Goal: Task Accomplishment & Management: Use online tool/utility

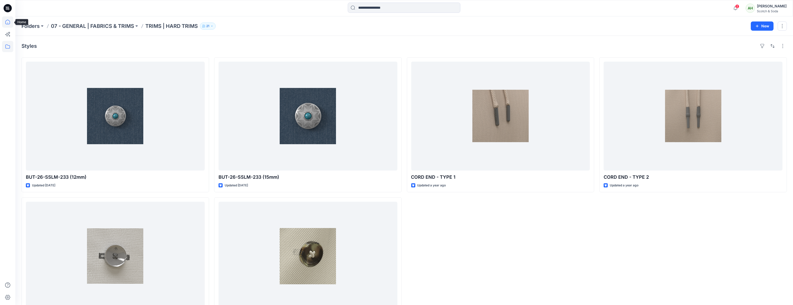
click at [5, 22] on icon at bounding box center [7, 22] width 5 height 5
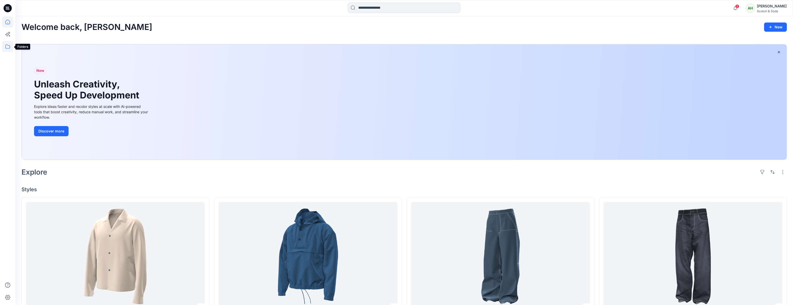
click at [9, 47] on icon at bounding box center [7, 46] width 11 height 11
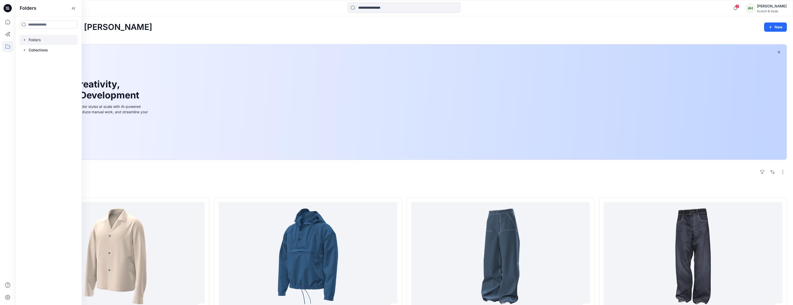
click at [25, 40] on icon "button" at bounding box center [24, 40] width 1 height 2
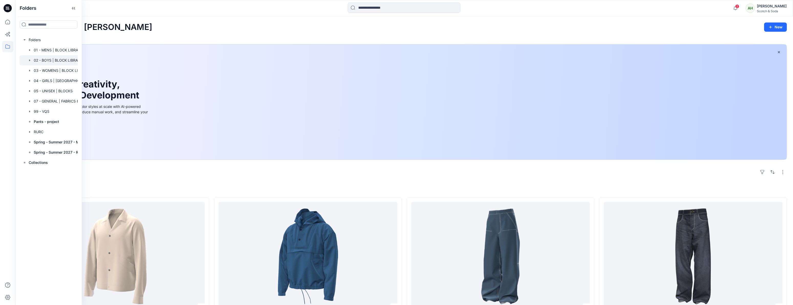
click at [49, 59] on div at bounding box center [55, 60] width 72 height 10
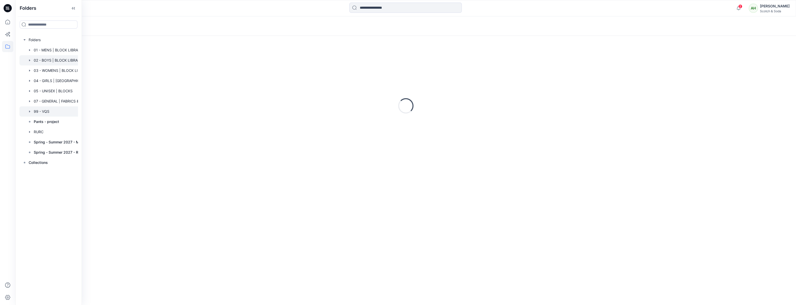
click at [42, 111] on div at bounding box center [55, 111] width 72 height 10
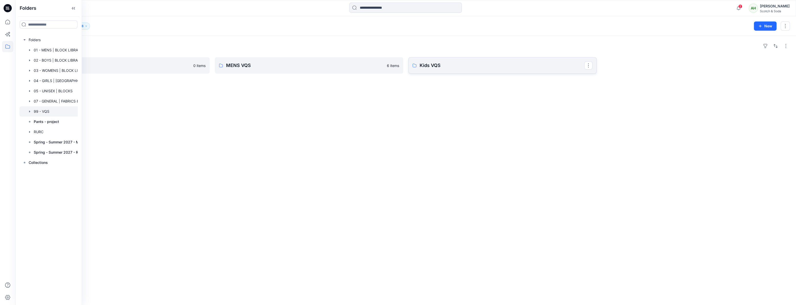
click at [444, 63] on p "Kids VQS" at bounding box center [502, 65] width 165 height 7
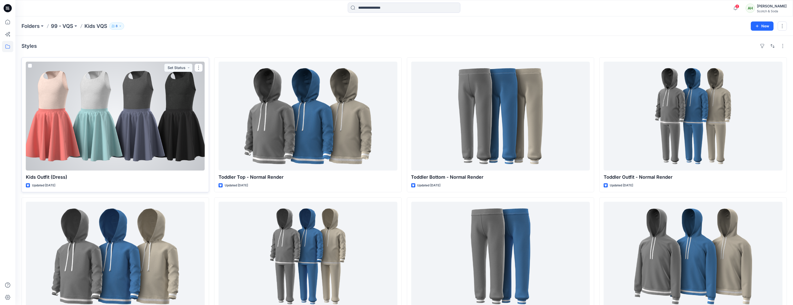
click at [137, 140] on div at bounding box center [115, 116] width 179 height 109
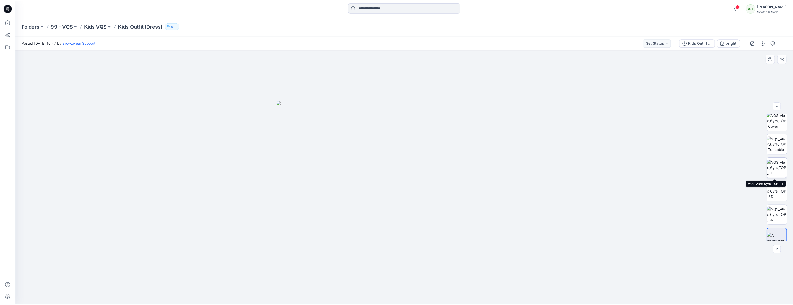
scroll to position [10, 0]
click at [90, 25] on p "Kids VQS" at bounding box center [95, 26] width 23 height 7
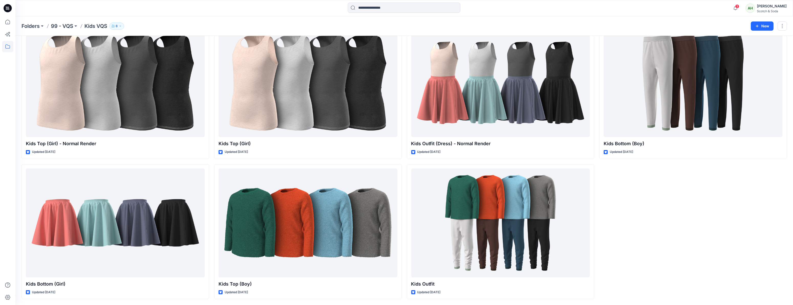
scroll to position [364, 0]
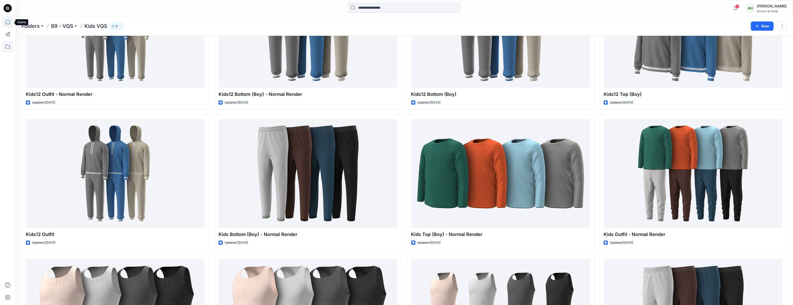
click at [8, 22] on icon at bounding box center [7, 21] width 11 height 11
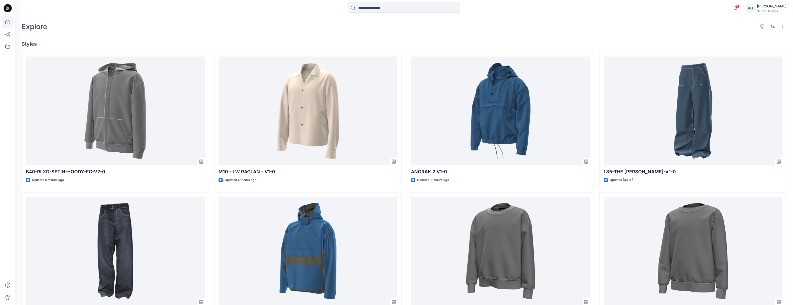
scroll to position [147, 0]
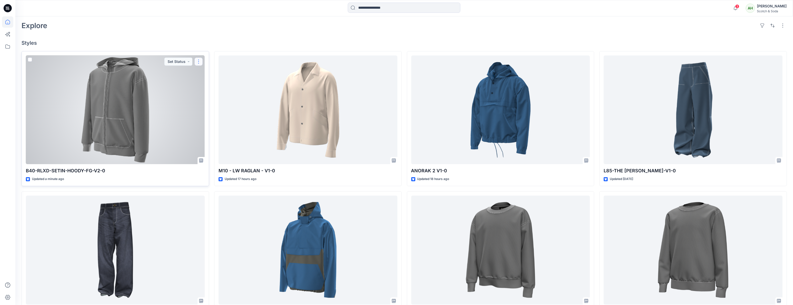
click at [199, 61] on button "button" at bounding box center [198, 62] width 8 height 8
click at [179, 90] on div at bounding box center [115, 110] width 179 height 109
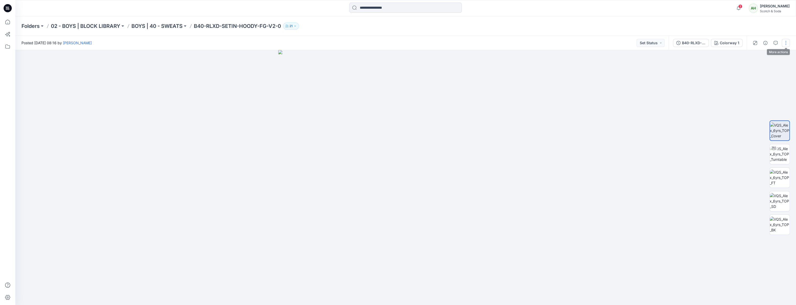
click at [786, 41] on button "button" at bounding box center [786, 43] width 8 height 8
click at [760, 96] on p "Duplicate to..." at bounding box center [761, 97] width 23 height 5
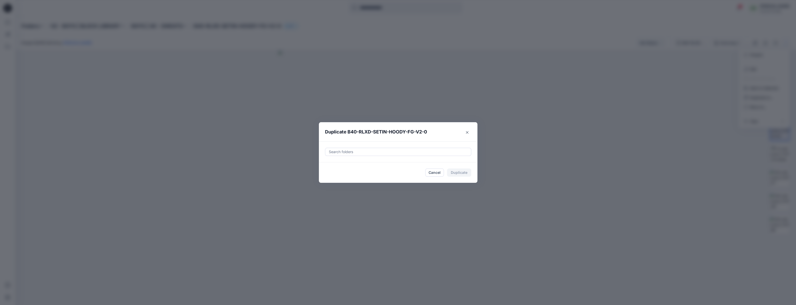
click at [348, 153] on div at bounding box center [398, 152] width 140 height 6
click at [385, 165] on mark "MA" at bounding box center [383, 164] width 6 height 7
type input "**"
click at [455, 141] on div "Use Up and Down to choose options, press Enter to select the currently focused …" at bounding box center [398, 151] width 159 height 21
click at [463, 171] on button "Duplicate" at bounding box center [459, 173] width 24 height 8
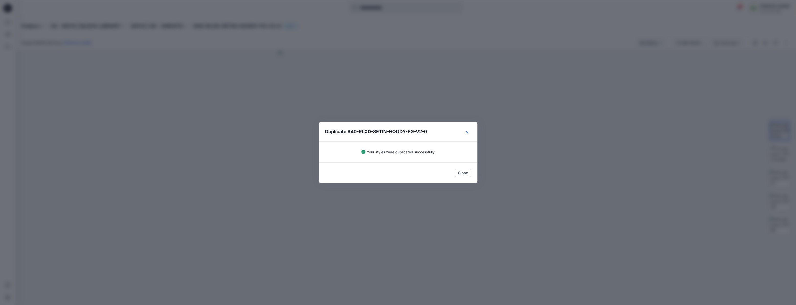
click at [467, 131] on icon "Close" at bounding box center [467, 132] width 3 height 3
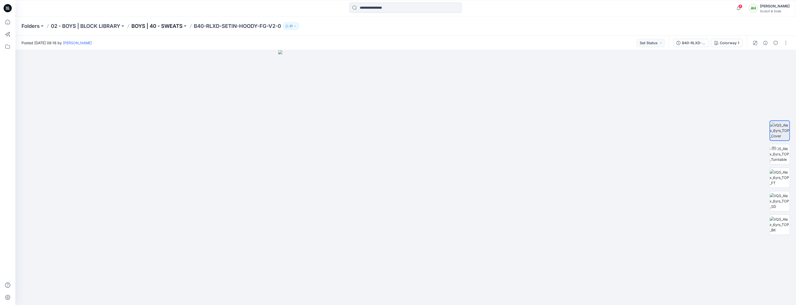
click at [169, 27] on p "BOYS | 40 - SWEATS" at bounding box center [156, 26] width 51 height 7
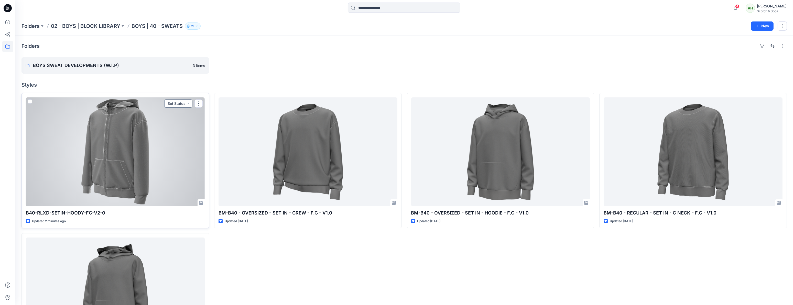
click at [181, 104] on button "Set Status" at bounding box center [178, 104] width 28 height 8
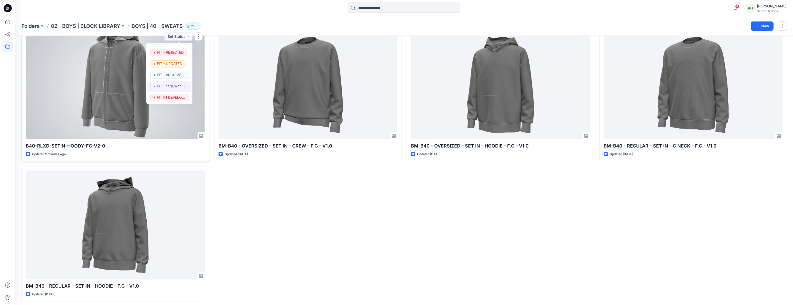
scroll to position [69, 0]
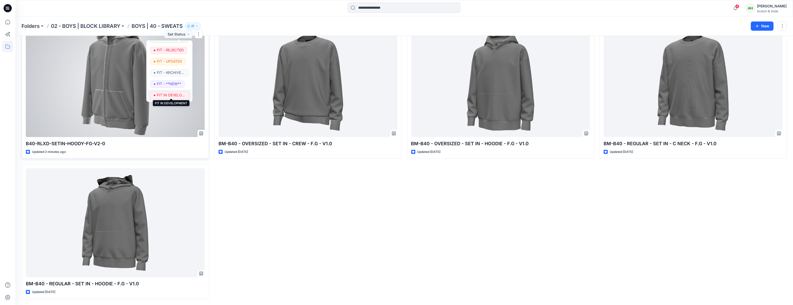
click at [172, 94] on p "FIT IN DEVELOPMENT" at bounding box center [171, 95] width 29 height 7
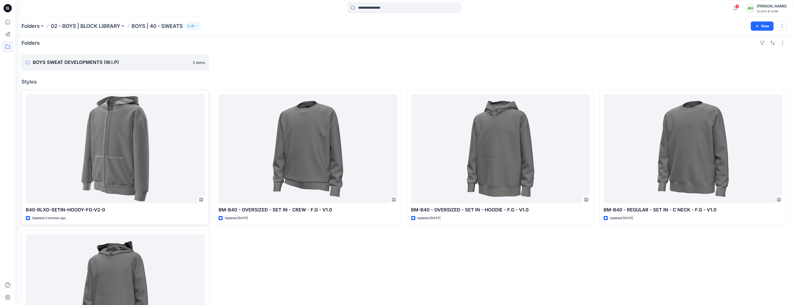
scroll to position [0, 0]
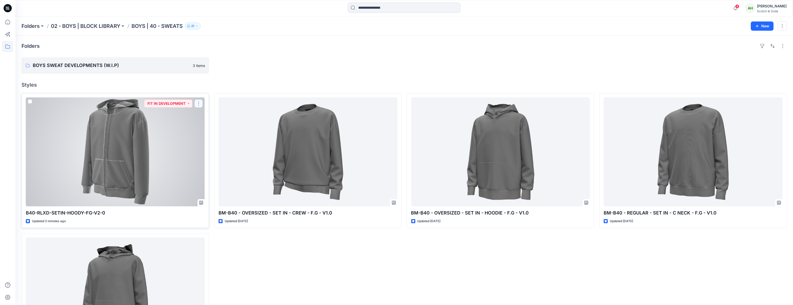
click at [198, 102] on button "button" at bounding box center [198, 104] width 8 height 8
click at [211, 152] on p "Move to" at bounding box center [212, 153] width 14 height 5
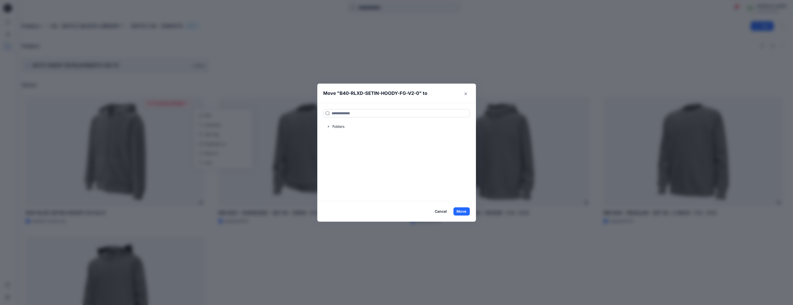
click at [336, 113] on input at bounding box center [396, 113] width 146 height 8
type input "****"
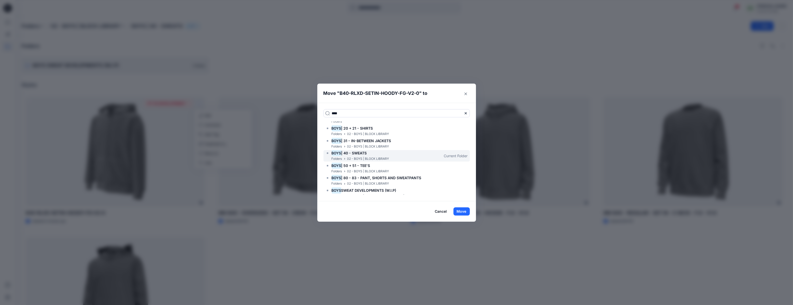
scroll to position [13, 0]
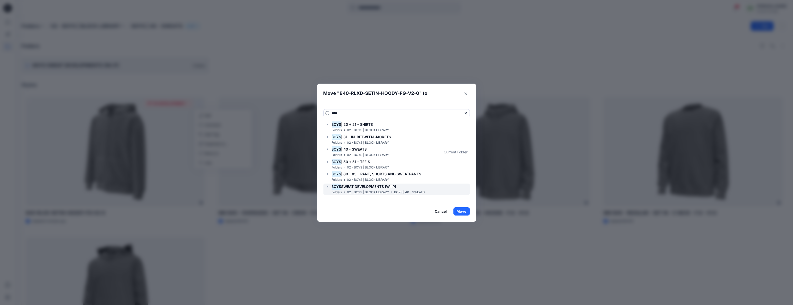
click at [383, 188] on span "SWEAT DEVELOPMENTS (W.I.P)" at bounding box center [368, 186] width 55 height 4
click at [464, 212] on button "Move" at bounding box center [461, 211] width 16 height 8
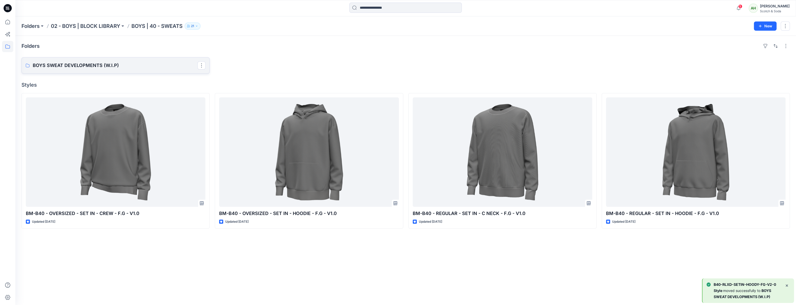
click at [175, 65] on p "BOYS SWEAT DEVELOPMENTS (W.I.P)" at bounding box center [115, 65] width 165 height 7
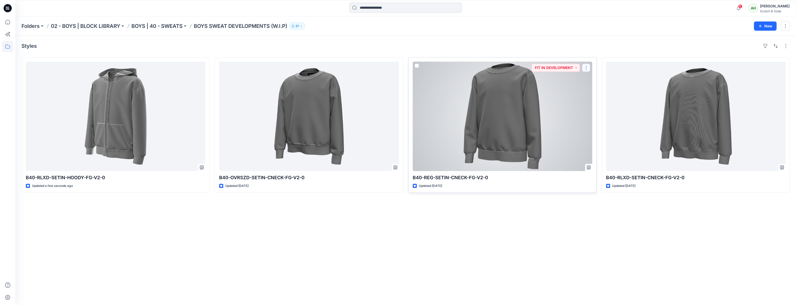
click at [587, 67] on button "button" at bounding box center [586, 68] width 8 height 8
click at [603, 108] on p "Duplicate to..." at bounding box center [603, 107] width 23 height 5
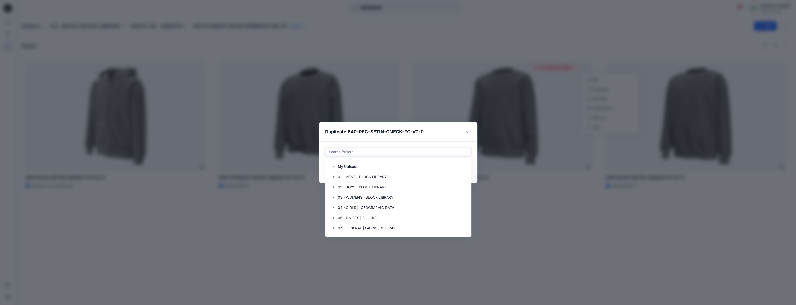
click at [389, 152] on div at bounding box center [398, 152] width 140 height 6
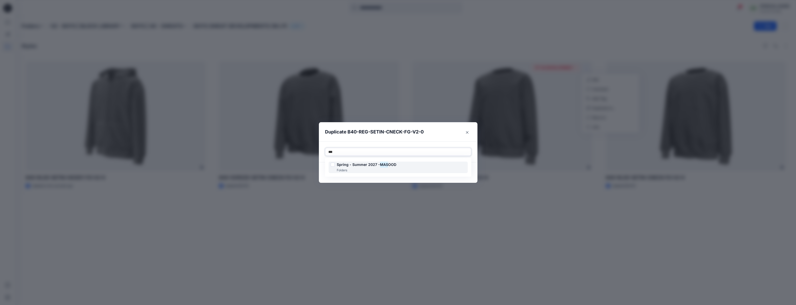
click at [384, 163] on mark "MAS" at bounding box center [384, 164] width 8 height 7
type input "***"
click at [450, 134] on header "Duplicate B40-REG-SETIN-CNECK-FG-V2-0" at bounding box center [393, 131] width 148 height 19
click at [461, 174] on button "Duplicate" at bounding box center [459, 173] width 24 height 8
click at [480, 44] on div "Duplicate B40-REG-SETIN-CNECK-FG-V2-0 Your styles were duplicated successfully …" at bounding box center [398, 152] width 796 height 305
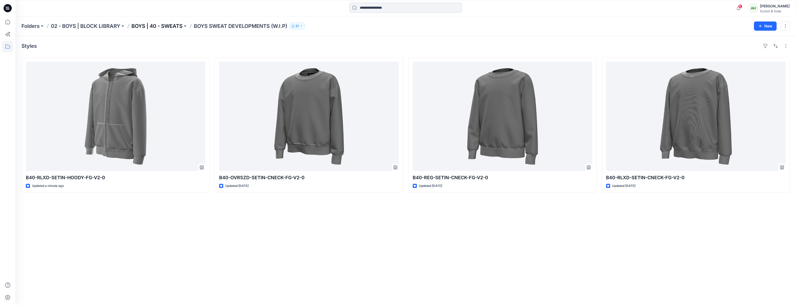
click at [157, 25] on p "BOYS | 40 - SWEATS" at bounding box center [156, 26] width 51 height 7
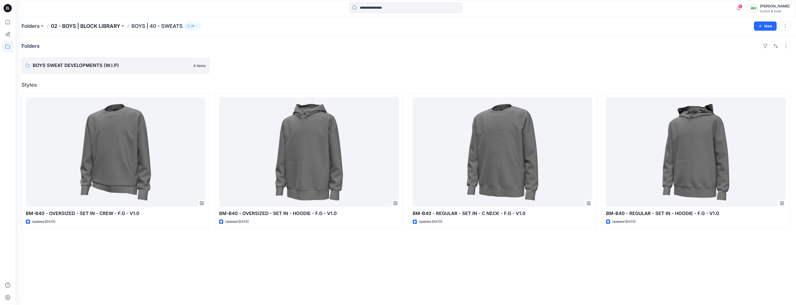
click at [101, 26] on p "02 - BOYS | BLOCK LIBRARY" at bounding box center [85, 26] width 69 height 7
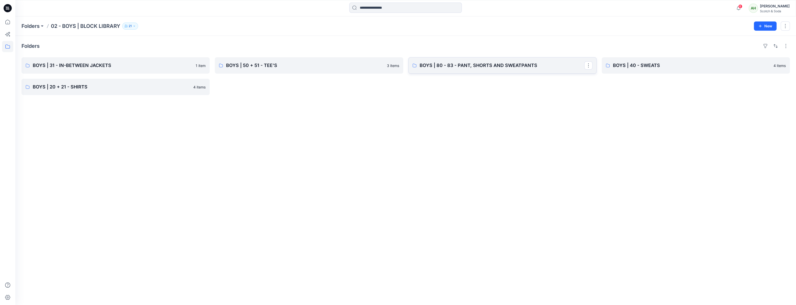
click at [491, 63] on p "BOYS | 80 - 83 - PANT, SHORTS AND SWEATPANTS" at bounding box center [502, 65] width 165 height 7
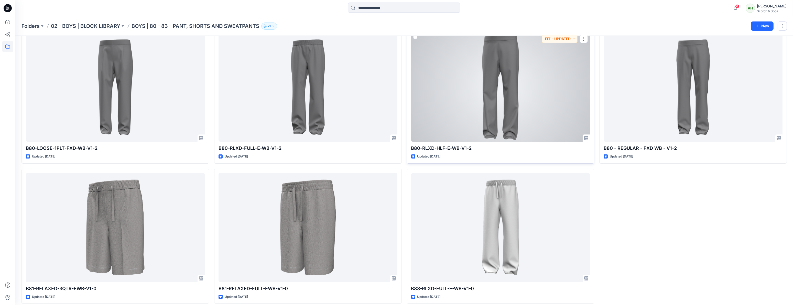
scroll to position [174, 0]
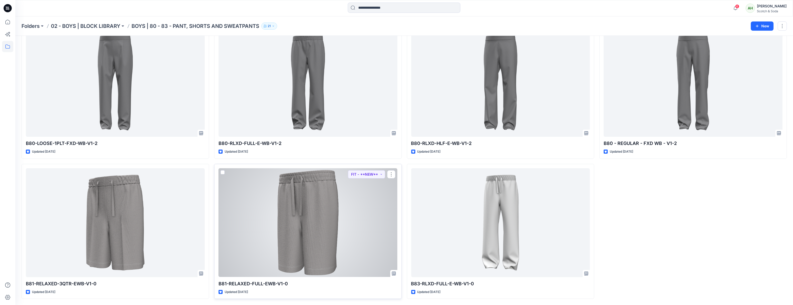
click at [332, 207] on div at bounding box center [307, 222] width 179 height 109
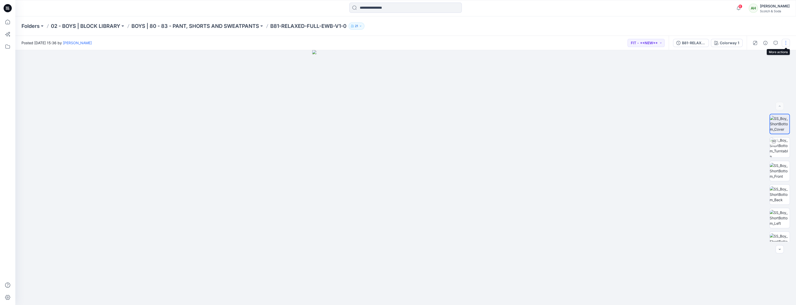
click at [786, 44] on button "button" at bounding box center [786, 43] width 8 height 8
click at [760, 97] on p "Duplicate to..." at bounding box center [761, 97] width 23 height 5
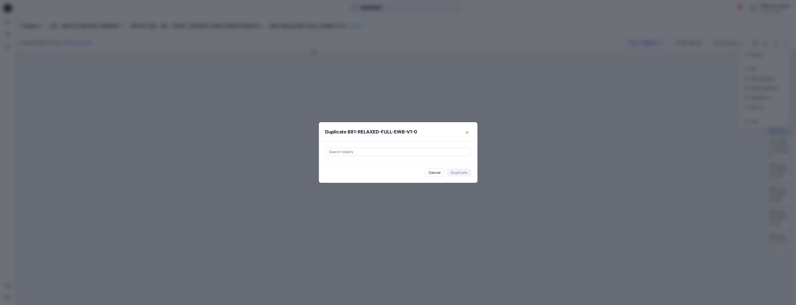
click at [335, 150] on div at bounding box center [398, 152] width 140 height 6
click at [356, 164] on span "Spring - Summer 2027 -" at bounding box center [358, 164] width 43 height 4
type input "***"
click at [451, 131] on header "Duplicate B81-RELAXED-FULL-EWB-V1-0" at bounding box center [393, 131] width 148 height 19
click at [459, 174] on button "Duplicate" at bounding box center [459, 173] width 24 height 8
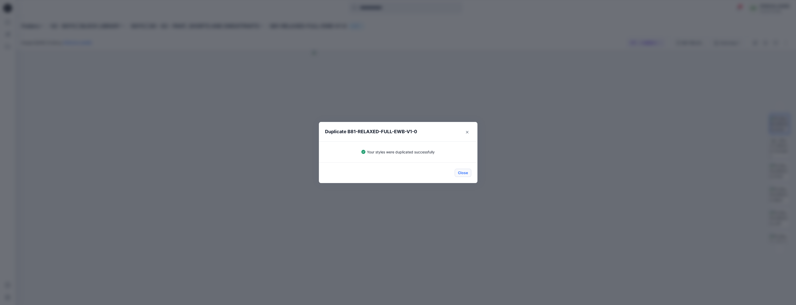
click at [463, 172] on button "Close" at bounding box center [463, 173] width 17 height 8
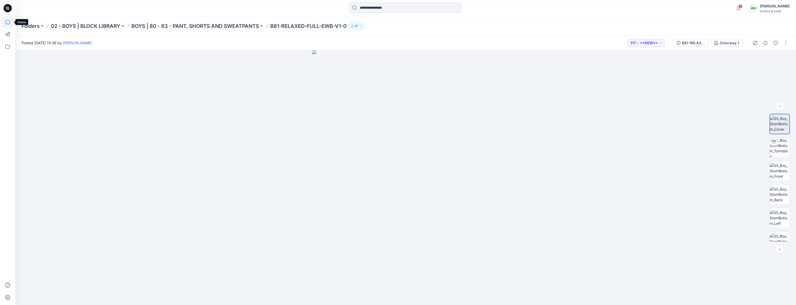
click at [9, 22] on icon at bounding box center [7, 22] width 5 height 5
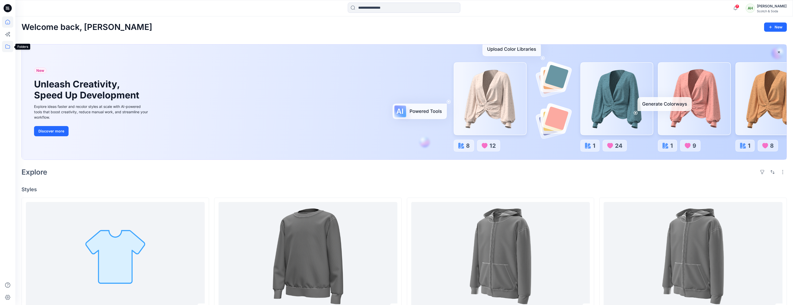
click at [4, 48] on icon at bounding box center [7, 46] width 11 height 11
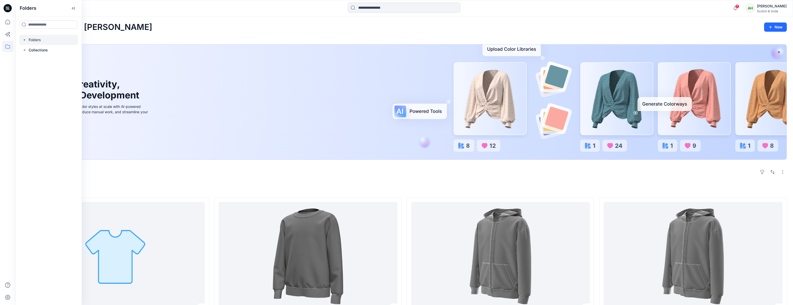
click at [26, 39] on icon "button" at bounding box center [25, 40] width 4 height 4
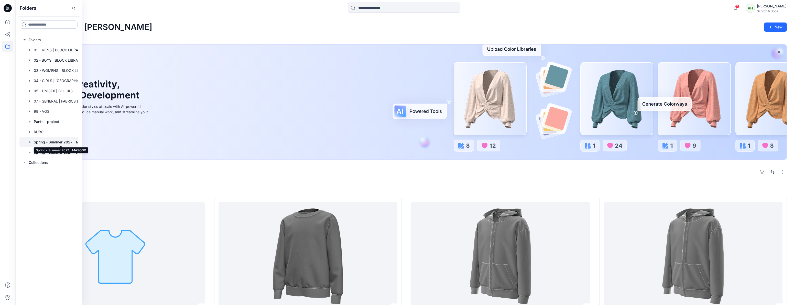
click at [58, 142] on p "Spring - Summer 2027 - MASOOD" at bounding box center [61, 142] width 54 height 6
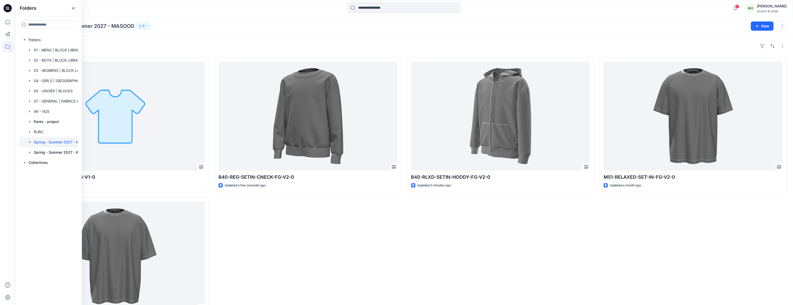
click at [142, 5] on div at bounding box center [112, 8] width 194 height 11
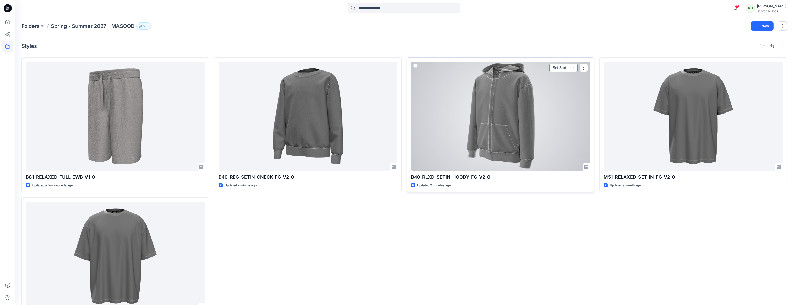
click at [573, 67] on button "Set Status" at bounding box center [563, 68] width 28 height 8
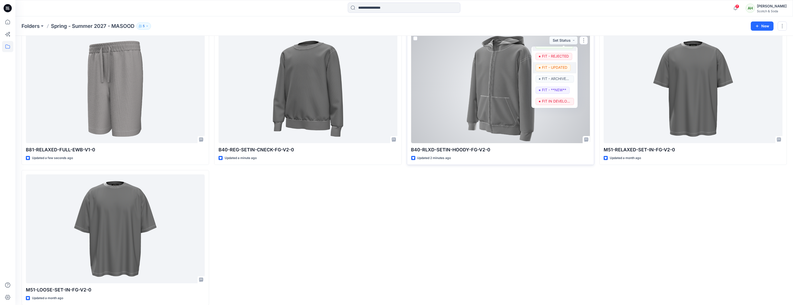
scroll to position [28, 0]
click at [553, 100] on p "FIT IN DEVELOPMENT" at bounding box center [556, 100] width 29 height 7
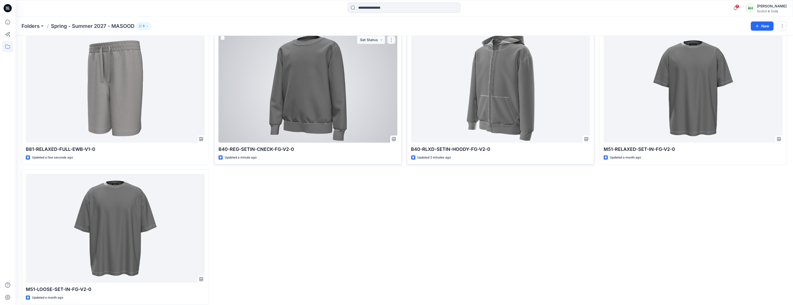
click at [391, 38] on button "button" at bounding box center [391, 40] width 8 height 8
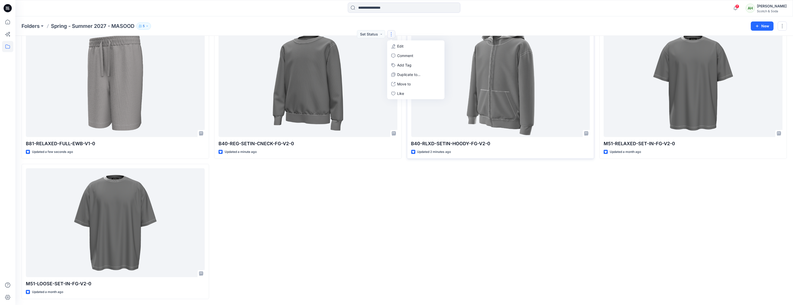
click at [391, 194] on div "B40-REG-SETIN-CNECK-FG-V2-0 Updated a minute ago Set Status Edit Comment Add Ta…" at bounding box center [308, 162] width 188 height 276
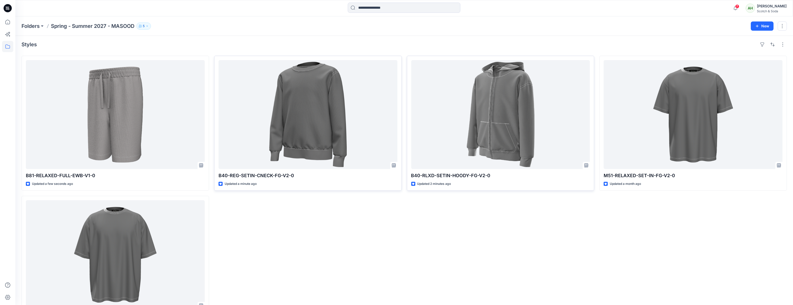
scroll to position [0, 0]
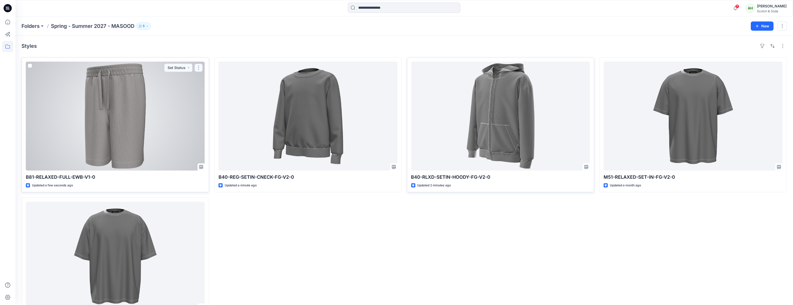
click at [197, 68] on button "button" at bounding box center [198, 68] width 8 height 8
click at [177, 67] on button "Set Status" at bounding box center [178, 68] width 28 height 8
click at [173, 81] on p "FIT - APPROVED" at bounding box center [171, 80] width 28 height 7
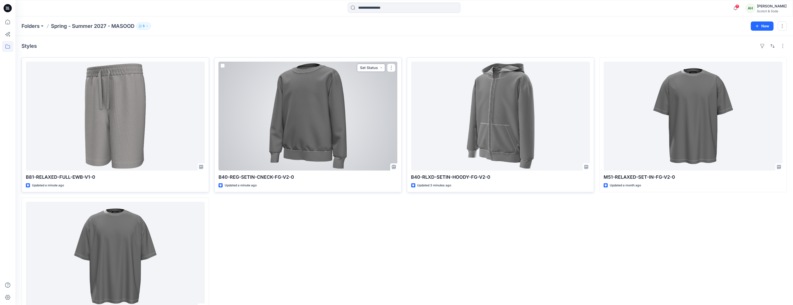
click at [379, 68] on button "Set Status" at bounding box center [371, 68] width 28 height 8
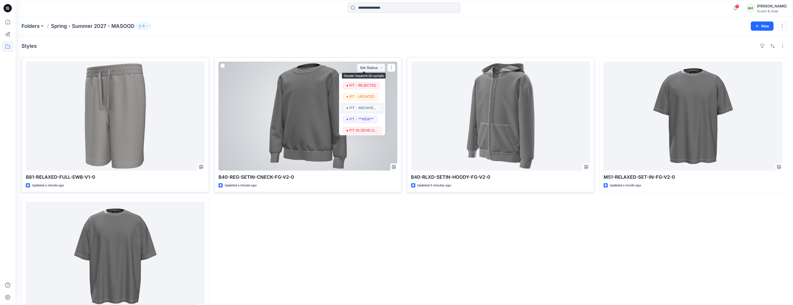
scroll to position [98, 0]
click at [357, 128] on p "FIT IN DEVELOPMENT" at bounding box center [363, 128] width 29 height 7
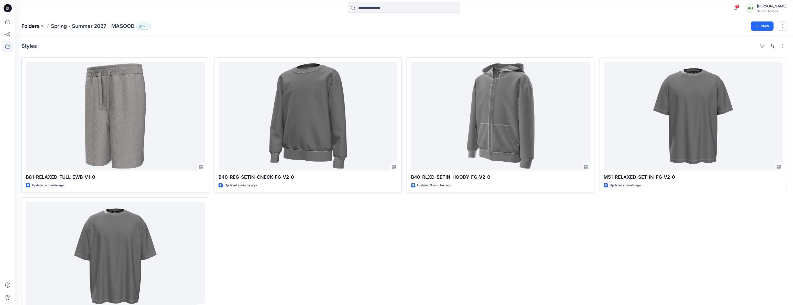
click at [36, 26] on p "Folders" at bounding box center [30, 26] width 18 height 7
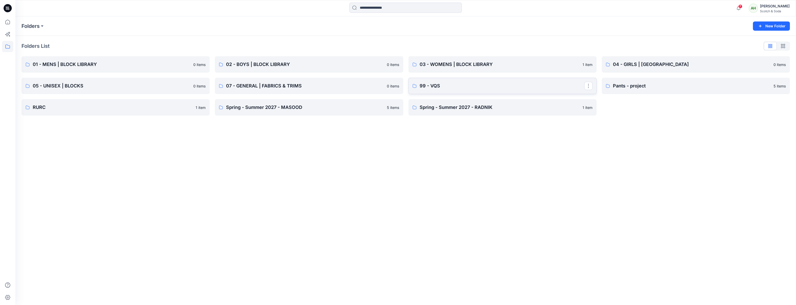
click at [489, 84] on p "99 - VQS" at bounding box center [502, 85] width 165 height 7
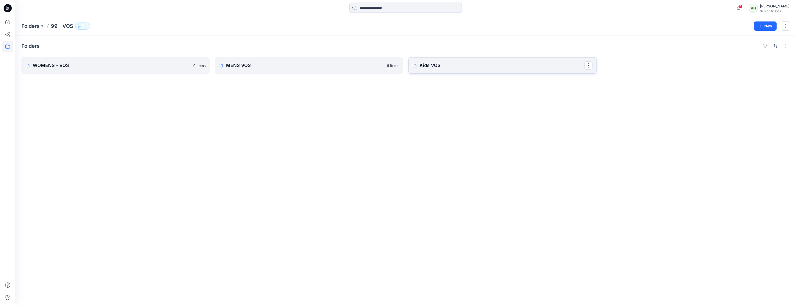
click at [485, 70] on link "Kids VQS" at bounding box center [503, 65] width 188 height 16
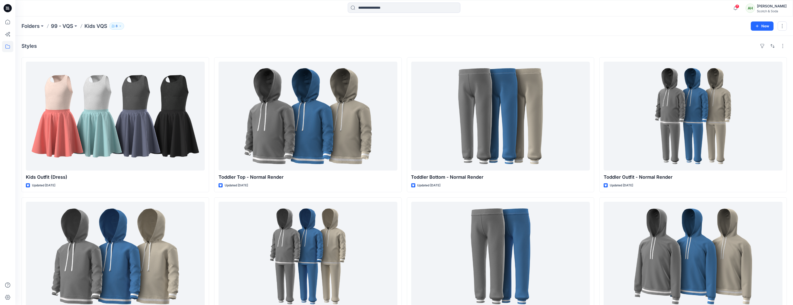
click at [123, 26] on button "8" at bounding box center [116, 26] width 15 height 7
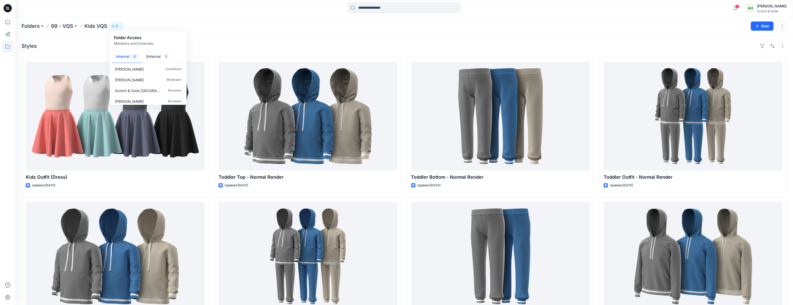
scroll to position [26, 0]
click at [153, 57] on button "External 2" at bounding box center [157, 56] width 31 height 13
click at [123, 57] on button "Internal 6" at bounding box center [127, 56] width 30 height 13
click at [230, 38] on div "Styles Kids Outfit (Dress) Updated [DATE] Toddler Top Updated [DATE] Kids12 Out…" at bounding box center [403, 267] width 777 height 462
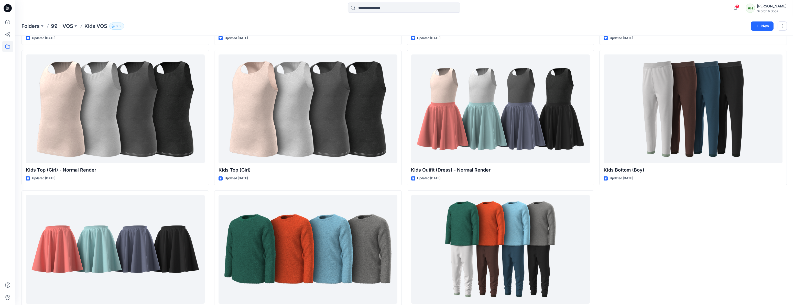
scroll to position [557, 0]
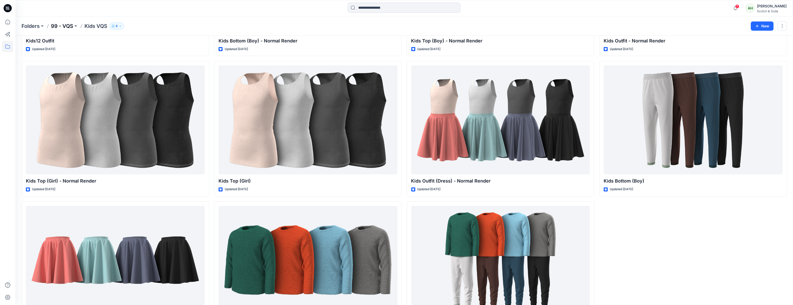
click at [64, 26] on p "99 - VQS" at bounding box center [62, 26] width 22 height 7
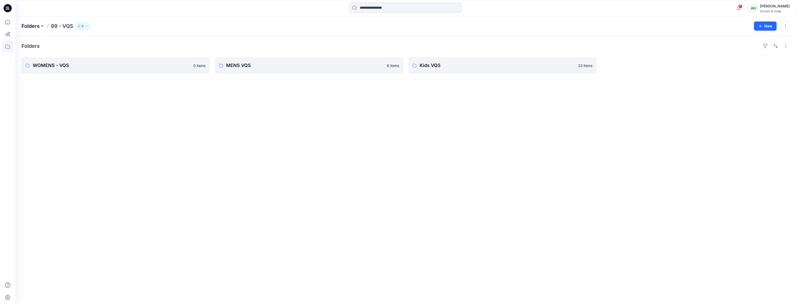
click at [32, 27] on p "Folders" at bounding box center [30, 26] width 18 height 7
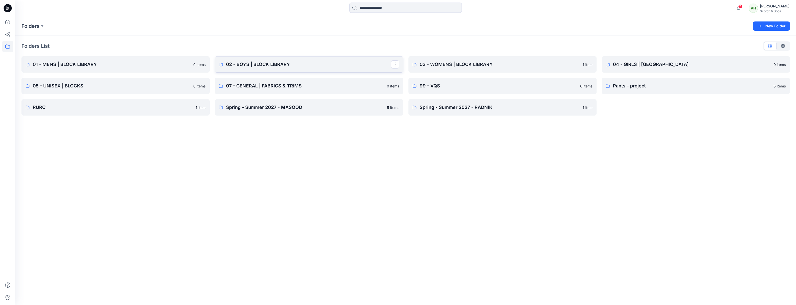
click at [270, 63] on p "02 - BOYS | BLOCK LIBRARY" at bounding box center [308, 64] width 165 height 7
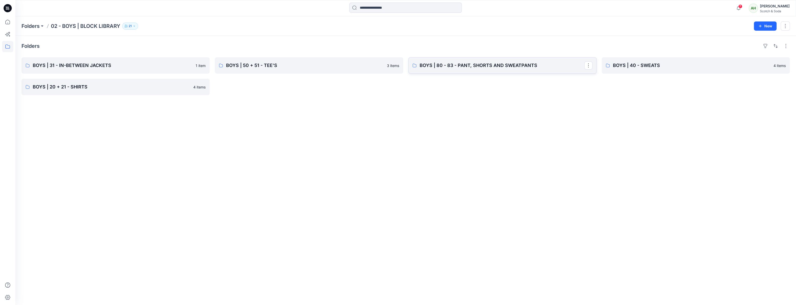
click at [474, 66] on p "BOYS | 80 - 83 - PANT, SHORTS AND SWEATPANTS" at bounding box center [502, 65] width 165 height 7
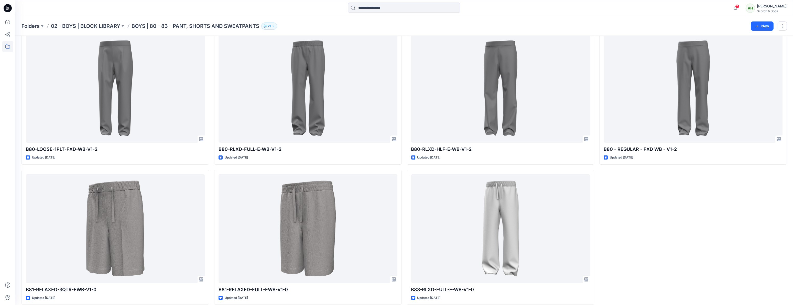
scroll to position [174, 0]
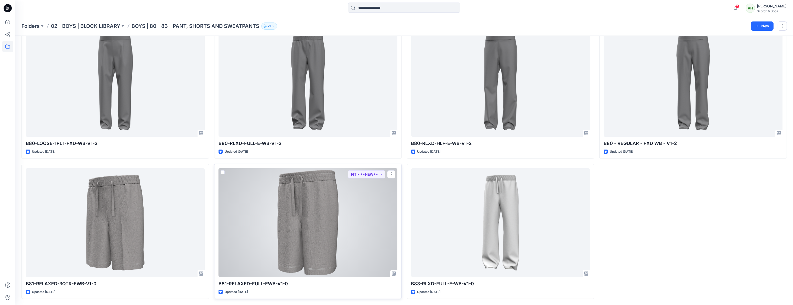
click at [312, 245] on div at bounding box center [307, 222] width 179 height 109
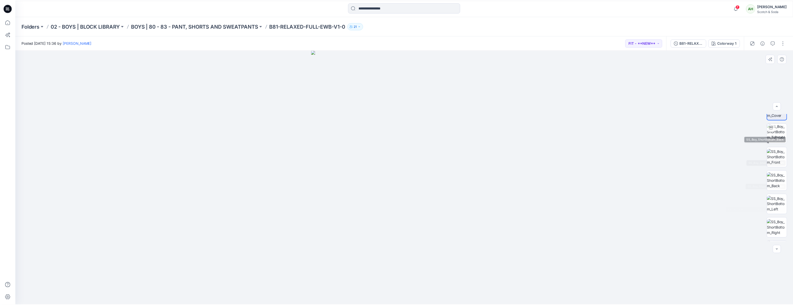
scroll to position [81, 0]
click at [307, 28] on p "B81-RELAXED-FULL-EWB-V1-0" at bounding box center [308, 26] width 76 height 7
click at [229, 30] on div "Folders 02 - BOYS | BLOCK LIBRARY BOYS | 80 - 83 - PANT, SHORTS AND SWEATPANTS …" at bounding box center [405, 25] width 781 height 19
click at [7, 21] on icon at bounding box center [7, 21] width 11 height 11
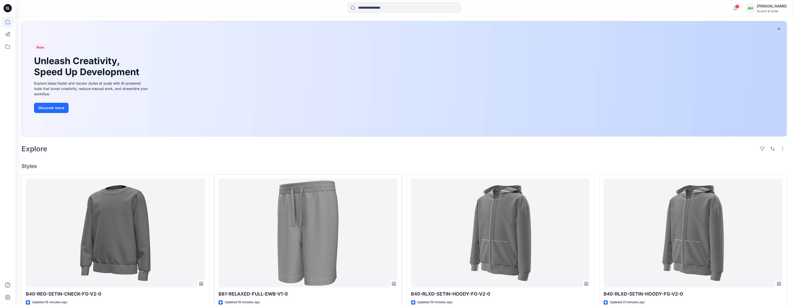
scroll to position [72, 0]
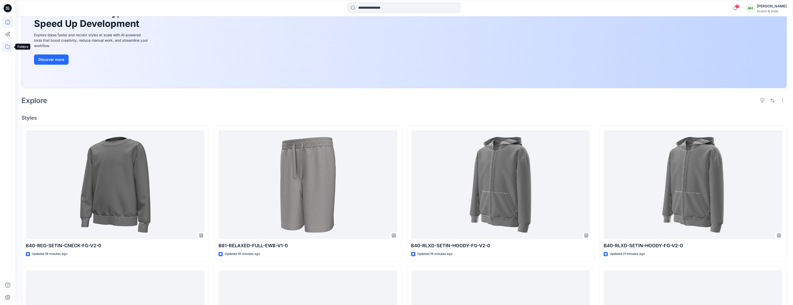
click at [7, 46] on icon at bounding box center [7, 46] width 11 height 11
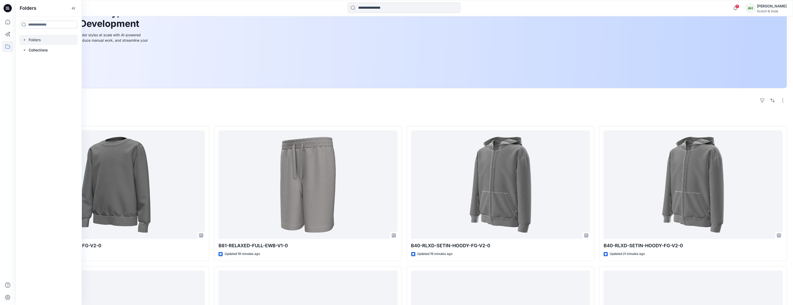
click at [25, 39] on icon "button" at bounding box center [25, 40] width 4 height 4
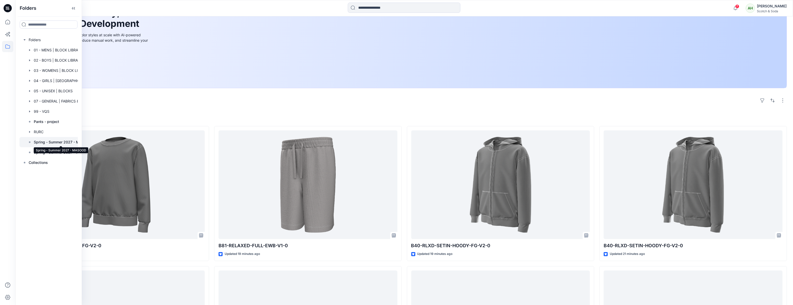
click at [50, 140] on p "Spring - Summer 2027 - MASOOD" at bounding box center [61, 142] width 54 height 6
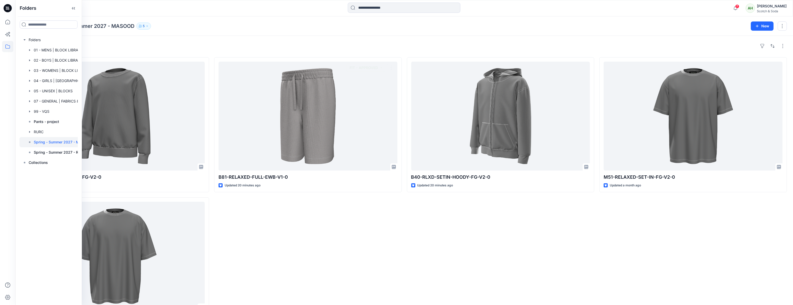
click at [219, 50] on div "Styles" at bounding box center [403, 46] width 765 height 8
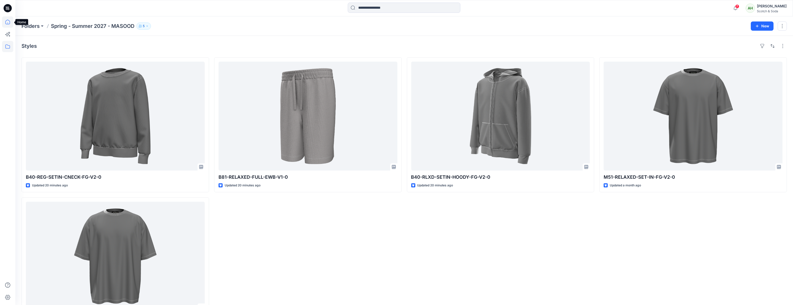
click at [7, 22] on icon at bounding box center [7, 21] width 11 height 11
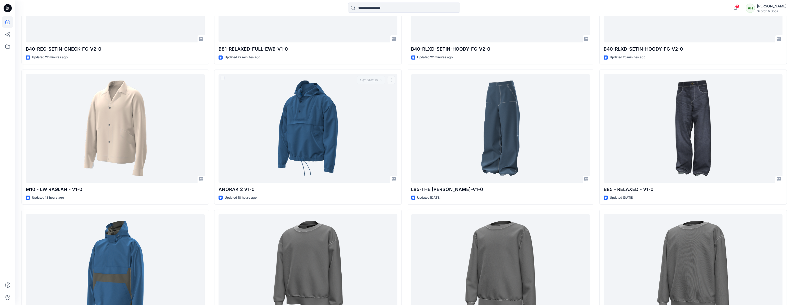
scroll to position [301, 0]
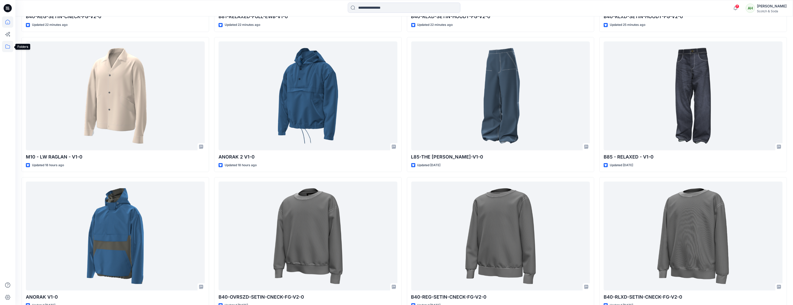
click at [5, 46] on icon at bounding box center [7, 46] width 11 height 11
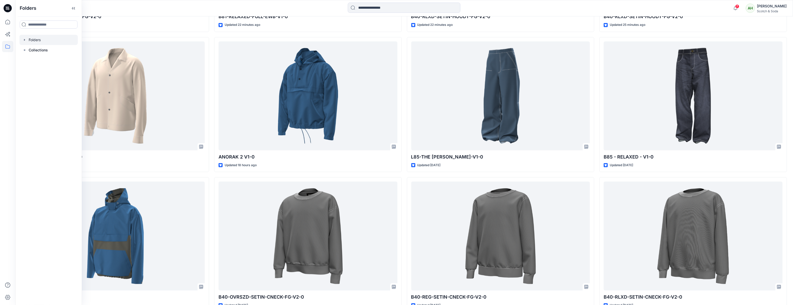
click at [34, 41] on div at bounding box center [48, 40] width 58 height 10
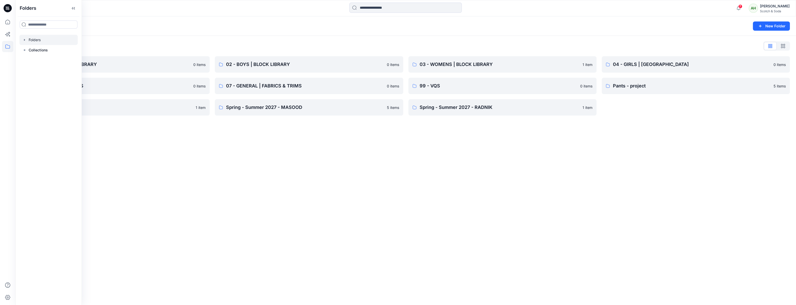
drag, startPoint x: 459, startPoint y: 150, endPoint x: 454, endPoint y: 150, distance: 5.4
click at [459, 150] on div "Folders New Folder Folders List 01 - MENS | BLOCK LIBRARY 0 items 05 - UNISEX |…" at bounding box center [405, 160] width 781 height 289
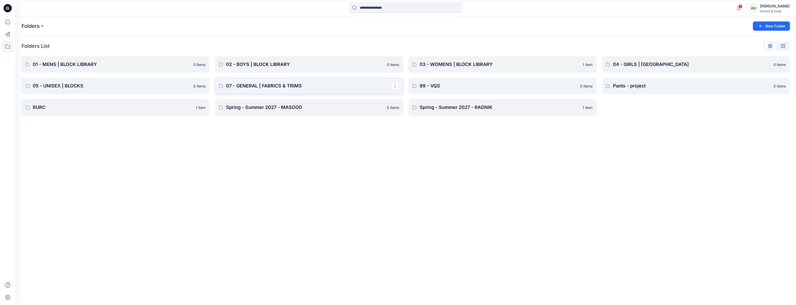
click at [304, 85] on p "07 - GENERAL | FABRICS & TRIMS" at bounding box center [308, 85] width 165 height 7
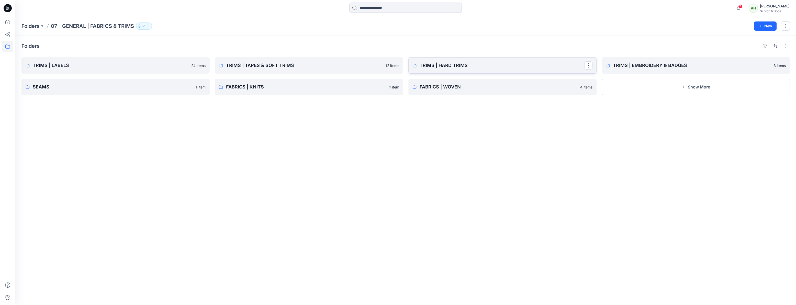
click at [450, 66] on p "TRIMS | HARD TRIMS" at bounding box center [502, 65] width 165 height 7
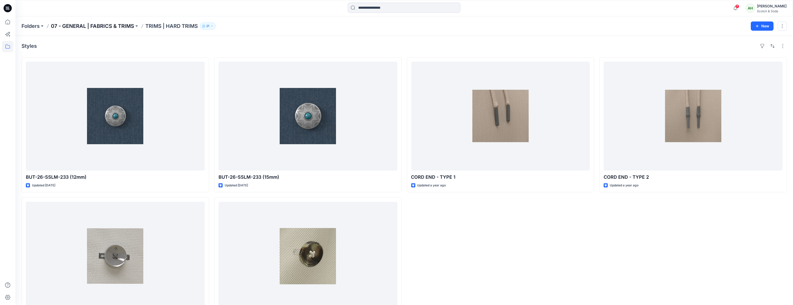
click at [108, 27] on p "07 - GENERAL | FABRICS & TRIMS" at bounding box center [92, 26] width 83 height 7
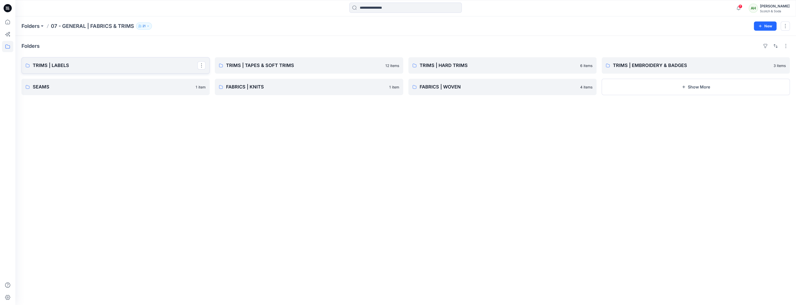
click at [62, 65] on p "TRIMS | LABELS" at bounding box center [115, 65] width 165 height 7
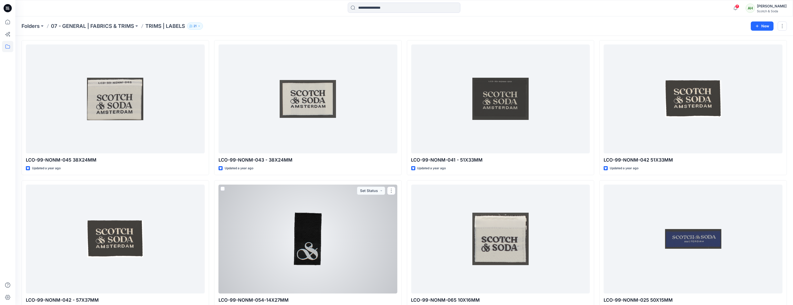
scroll to position [438, 0]
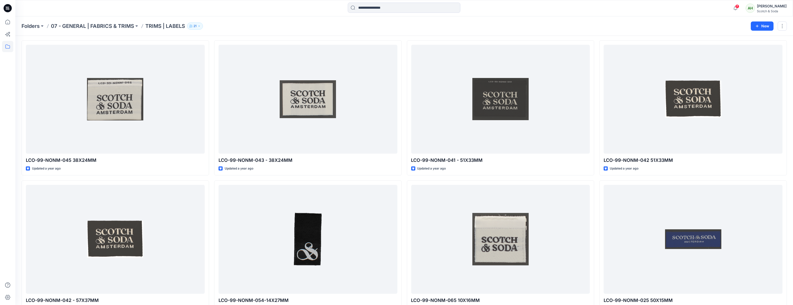
click at [199, 25] on icon "button" at bounding box center [198, 26] width 3 height 3
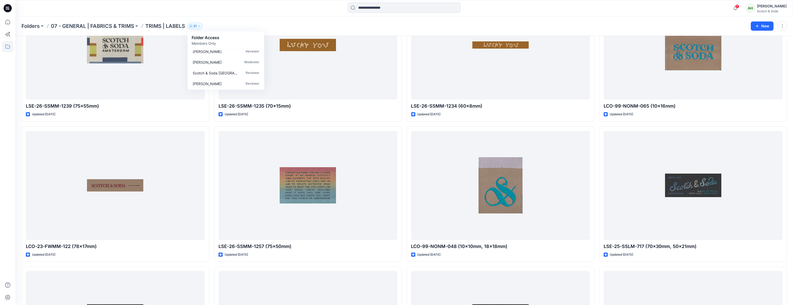
scroll to position [43, 0]
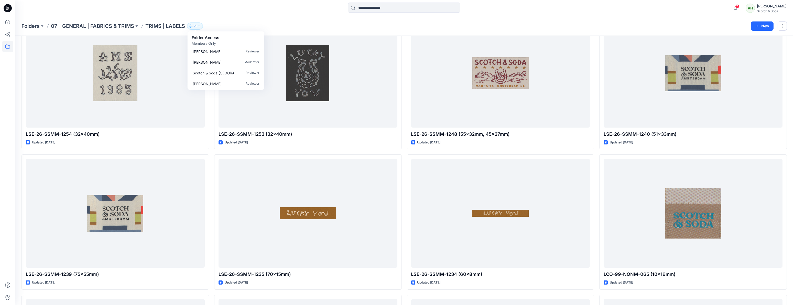
click at [438, 23] on div "Folders 07 - GENERAL | FABRICS & TRIMS TRIMS | LABELS 21 Folder Access Members …" at bounding box center [383, 26] width 725 height 7
click at [123, 25] on p "07 - GENERAL | FABRICS & TRIMS" at bounding box center [92, 26] width 83 height 7
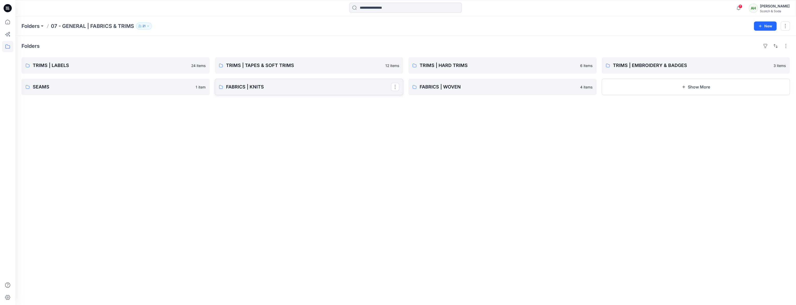
click at [254, 87] on p "FABRICS | KNITS" at bounding box center [308, 86] width 165 height 7
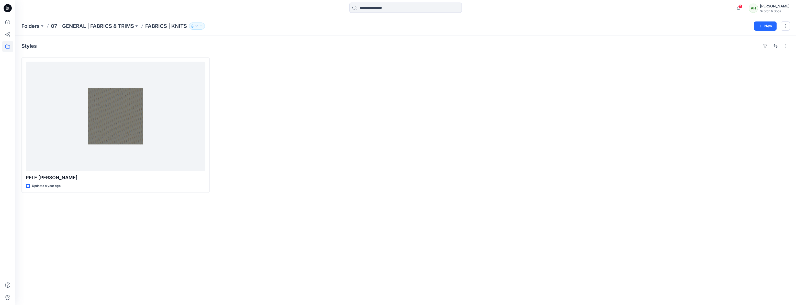
click at [112, 25] on p "07 - GENERAL | FABRICS & TRIMS" at bounding box center [92, 26] width 83 height 7
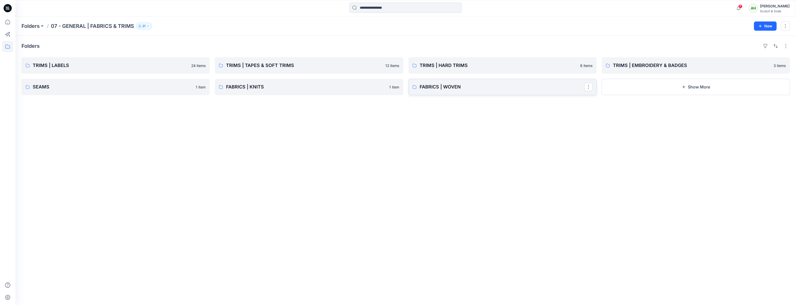
click at [443, 85] on p "FABRICS | WOVEN" at bounding box center [502, 86] width 165 height 7
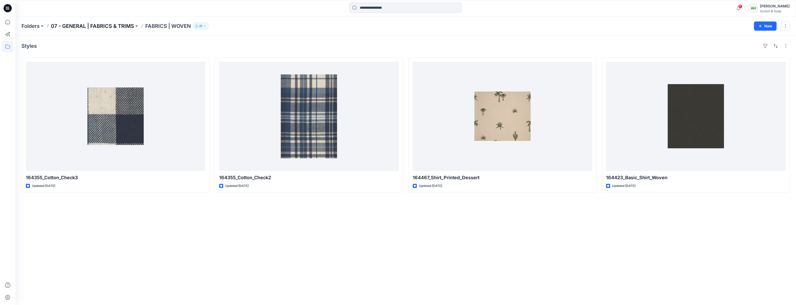
click at [112, 27] on p "07 - GENERAL | FABRICS & TRIMS" at bounding box center [92, 26] width 83 height 7
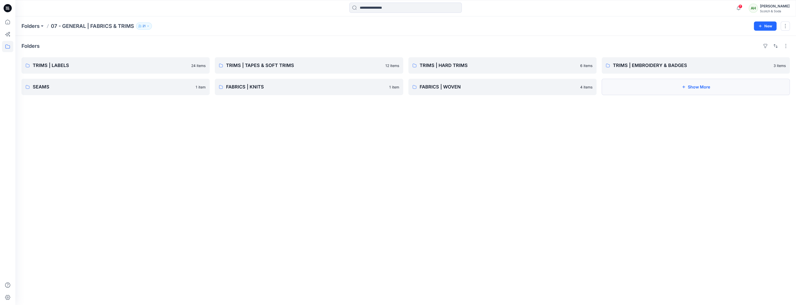
click at [663, 90] on button "Show More" at bounding box center [696, 87] width 188 height 16
click at [648, 87] on p "FABRICS | WASHES & EFFECTS" at bounding box center [695, 86] width 165 height 7
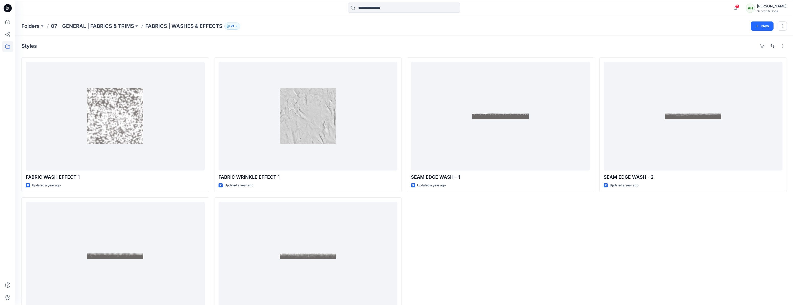
click at [445, 217] on div "SEAM EDGE WASH - 1 Updated a year ago" at bounding box center [501, 195] width 188 height 276
click at [237, 27] on icon "button" at bounding box center [236, 26] width 3 height 3
click at [241, 42] on p "Members Only" at bounding box center [242, 43] width 28 height 5
drag, startPoint x: 388, startPoint y: 32, endPoint x: 382, endPoint y: 33, distance: 6.0
click at [388, 32] on div "Folders 07 - GENERAL | FABRICS & TRIMS FABRICS | WASHES & EFFECTS 21 Folder Acc…" at bounding box center [403, 25] width 777 height 19
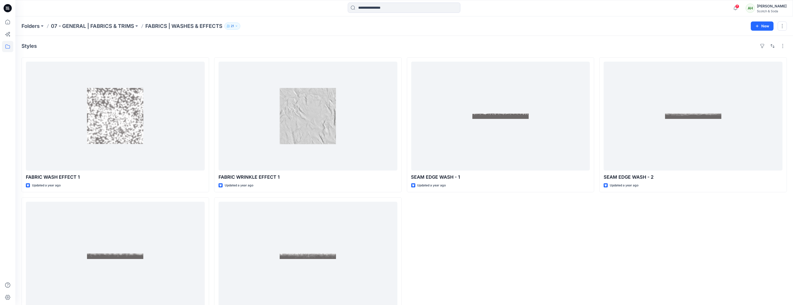
click at [776, 6] on div "[PERSON_NAME]" at bounding box center [772, 6] width 30 height 6
click at [734, 69] on p "Organization Settings" at bounding box center [737, 68] width 36 height 10
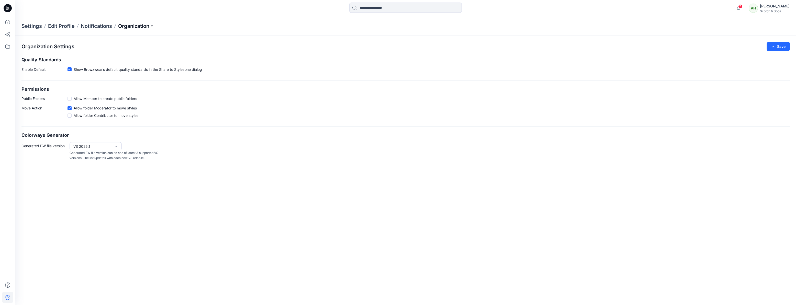
click at [128, 26] on p "Organization" at bounding box center [136, 26] width 36 height 7
click at [116, 87] on link "User Roles" at bounding box center [137, 89] width 75 height 10
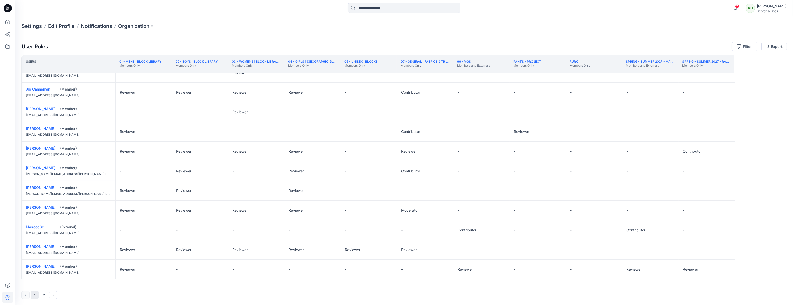
click at [53, 295] on icon "Next" at bounding box center [53, 295] width 4 height 4
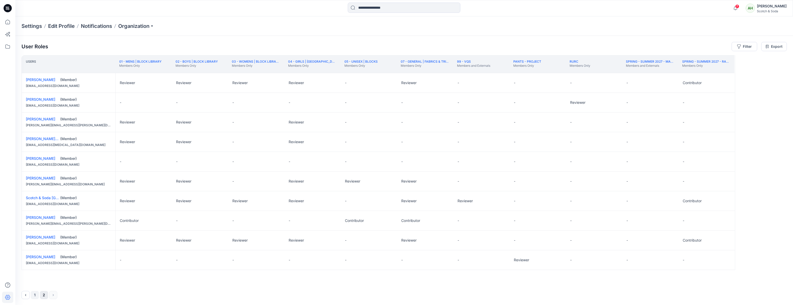
click at [35, 293] on button "1" at bounding box center [35, 295] width 8 height 8
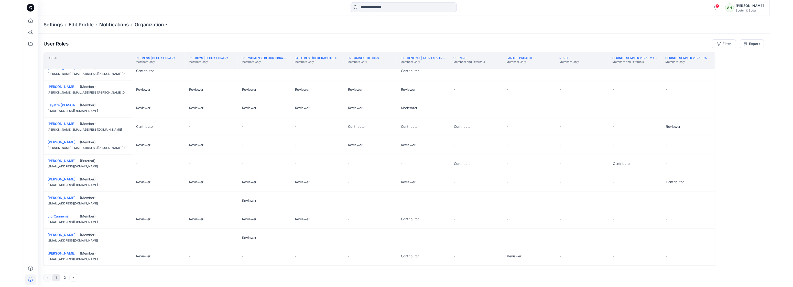
scroll to position [248, 0]
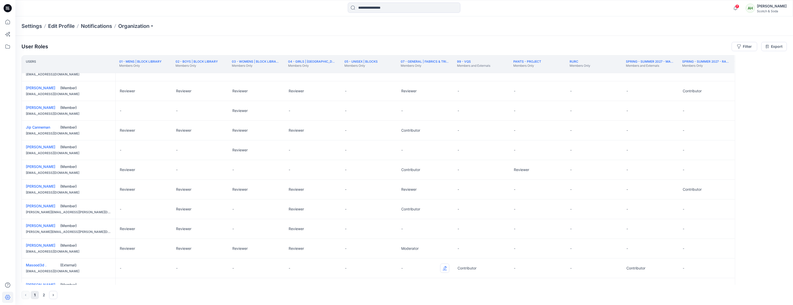
click at [446, 267] on button "Edit Role" at bounding box center [444, 268] width 9 height 9
click at [422, 237] on button "Reviewer" at bounding box center [420, 237] width 55 height 9
click at [442, 267] on button "Edit Role" at bounding box center [444, 268] width 9 height 9
click at [308, 45] on div "User Roles Filter Export" at bounding box center [403, 46] width 765 height 9
click at [9, 47] on icon at bounding box center [7, 46] width 11 height 11
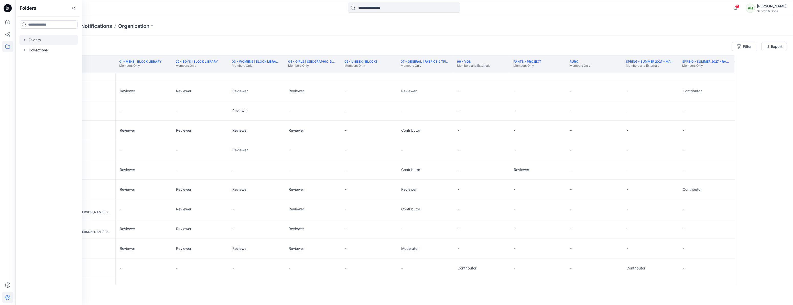
click at [34, 39] on div at bounding box center [48, 40] width 58 height 10
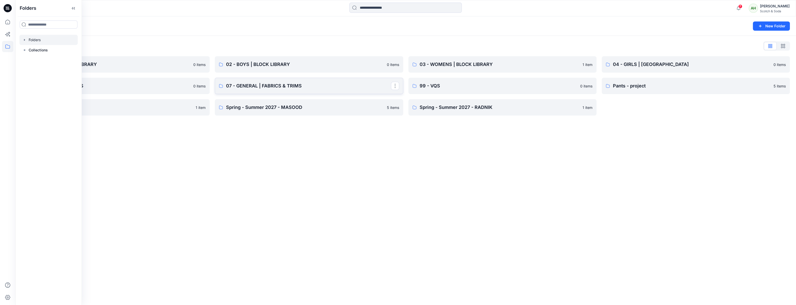
click at [319, 89] on p "07 - GENERAL | FABRICS & TRIMS" at bounding box center [308, 85] width 165 height 7
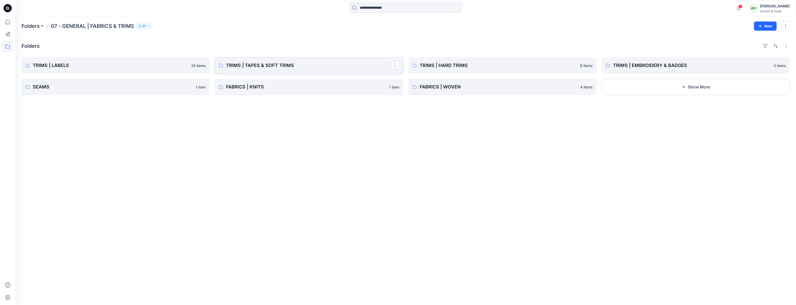
click at [348, 68] on p "TRIMS | TAPES & SOFT TRIMS" at bounding box center [308, 65] width 165 height 7
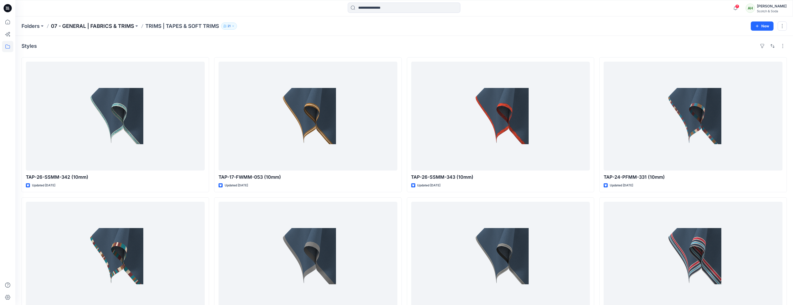
click at [120, 27] on p "07 - GENERAL | FABRICS & TRIMS" at bounding box center [92, 26] width 83 height 7
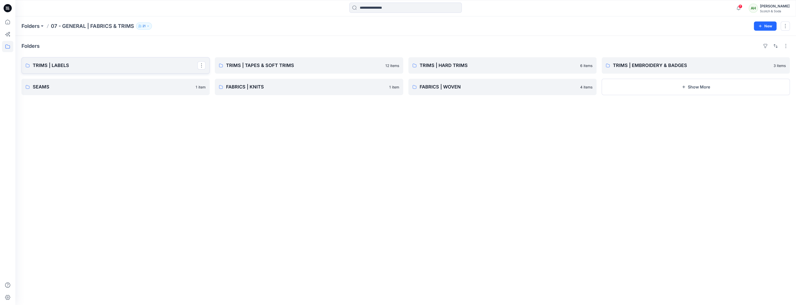
click at [99, 65] on p "TRIMS | LABELS" at bounding box center [115, 65] width 165 height 7
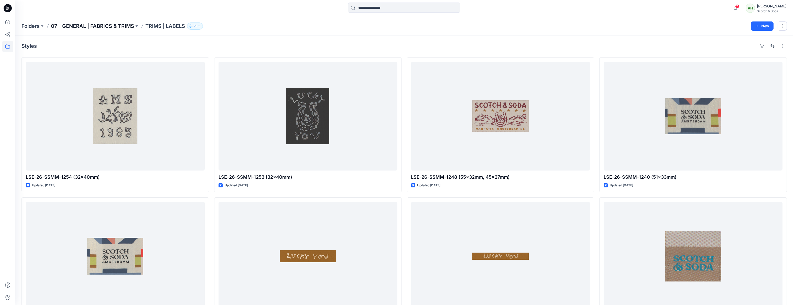
click at [126, 26] on p "07 - GENERAL | FABRICS & TRIMS" at bounding box center [92, 26] width 83 height 7
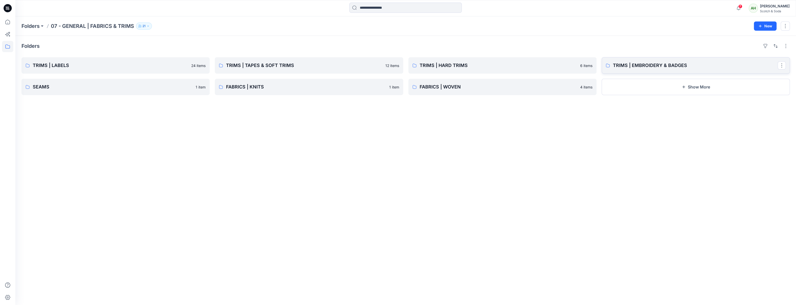
click at [662, 62] on p "TRIMS | EMBROIDERY & BADGES" at bounding box center [695, 65] width 165 height 7
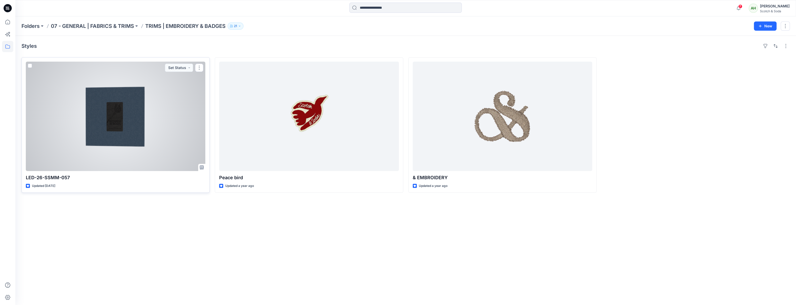
click at [143, 137] on div at bounding box center [116, 116] width 180 height 109
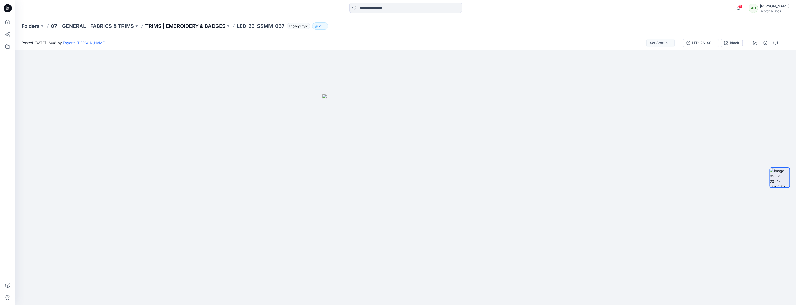
click at [181, 26] on p "TRIMS | EMBROIDERY & BADGES" at bounding box center [185, 26] width 80 height 7
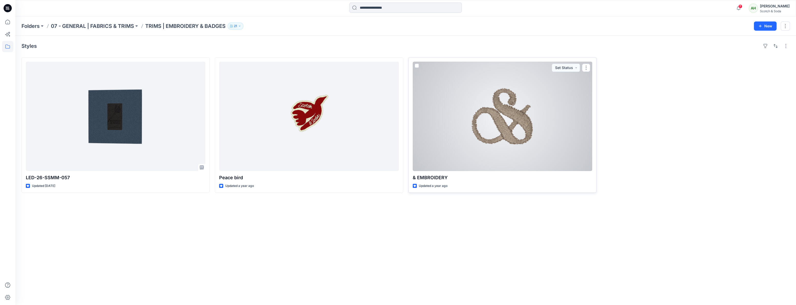
click at [499, 119] on div at bounding box center [503, 116] width 180 height 109
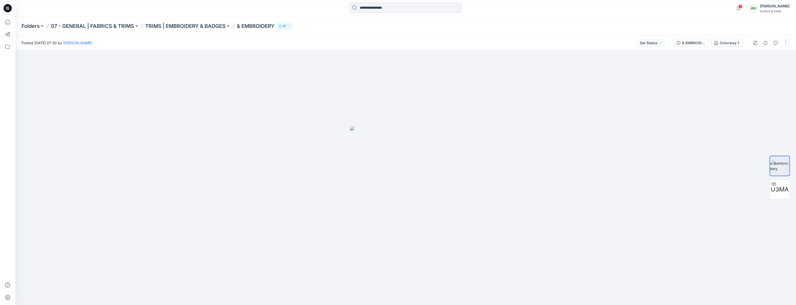
click at [787, 41] on button "button" at bounding box center [786, 43] width 8 height 8
click at [764, 98] on p "Duplicate to..." at bounding box center [761, 97] width 23 height 5
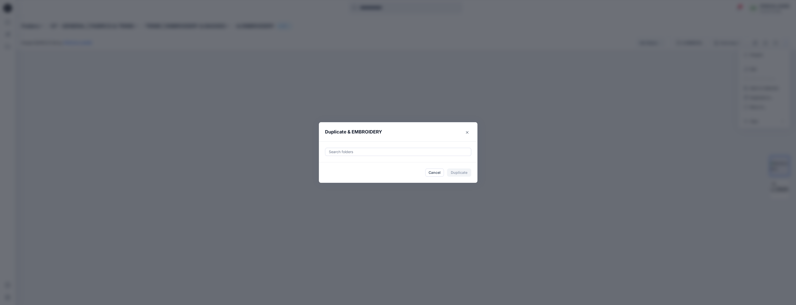
click at [363, 149] on div at bounding box center [398, 152] width 140 height 6
click at [370, 166] on span "Spring - Summer 2027 -" at bounding box center [358, 164] width 43 height 4
type input "**"
click at [449, 136] on header "Duplicate & EMBROIDERY" at bounding box center [393, 131] width 148 height 19
click at [458, 171] on button "Duplicate" at bounding box center [459, 173] width 24 height 8
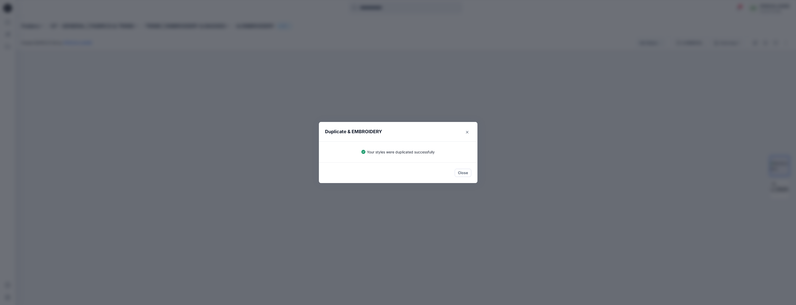
click at [441, 130] on header "Duplicate & EMBROIDERY" at bounding box center [393, 131] width 148 height 19
click at [465, 173] on button "Close" at bounding box center [463, 173] width 17 height 8
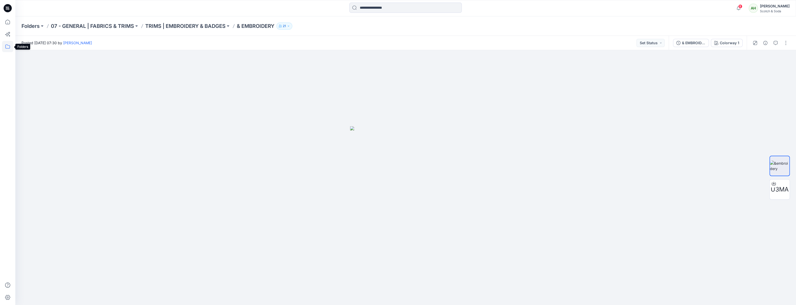
click at [10, 48] on icon at bounding box center [7, 46] width 11 height 11
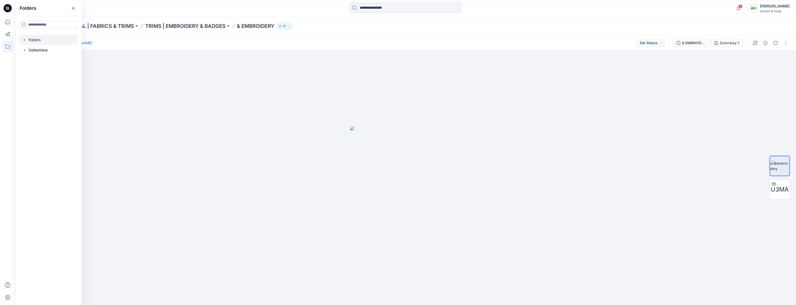
click at [24, 39] on icon "button" at bounding box center [25, 40] width 4 height 4
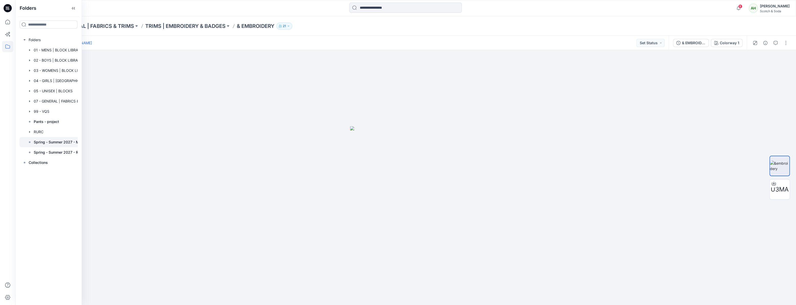
click at [61, 139] on div at bounding box center [55, 142] width 72 height 10
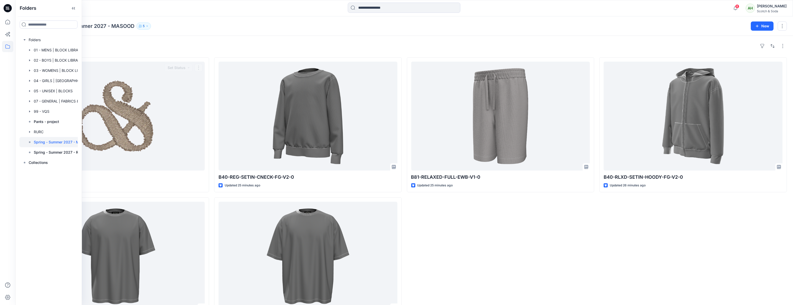
click at [200, 45] on div "Styles" at bounding box center [403, 46] width 765 height 8
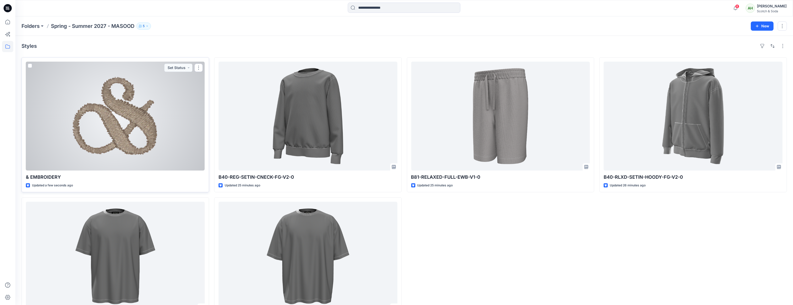
click at [174, 68] on button "Set Status" at bounding box center [178, 68] width 28 height 8
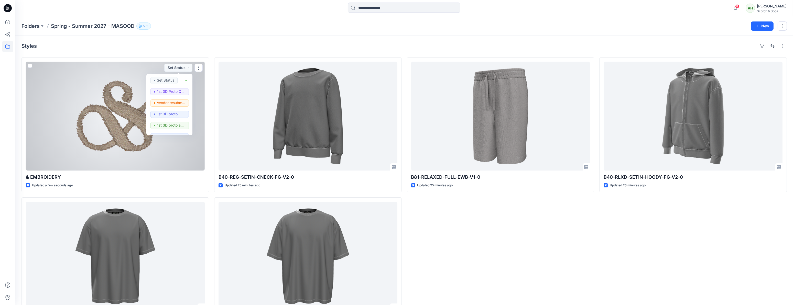
drag, startPoint x: 142, startPoint y: 69, endPoint x: 135, endPoint y: 69, distance: 6.4
click at [142, 69] on div at bounding box center [115, 116] width 179 height 109
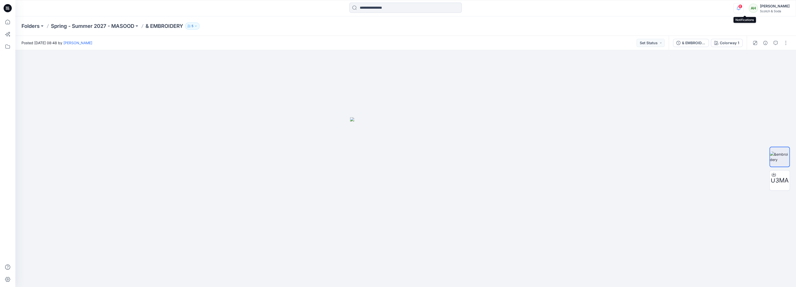
click at [744, 8] on icon "button" at bounding box center [739, 8] width 10 height 10
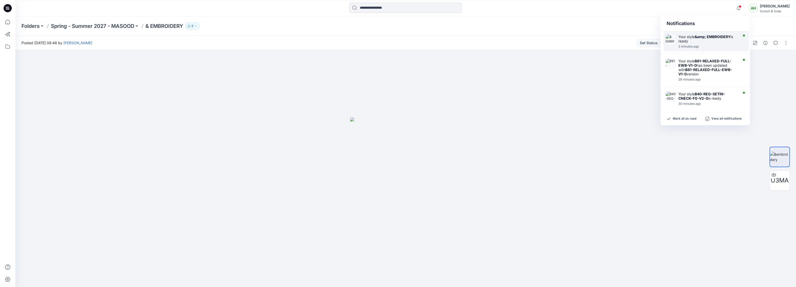
click at [711, 37] on strong "&amp; EMBROIDERY" at bounding box center [713, 37] width 36 height 4
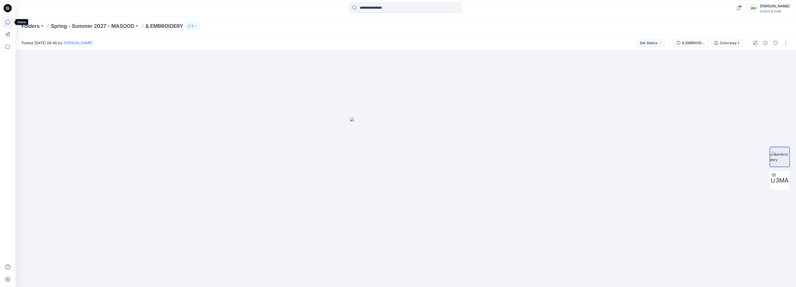
click at [9, 21] on icon at bounding box center [7, 21] width 11 height 11
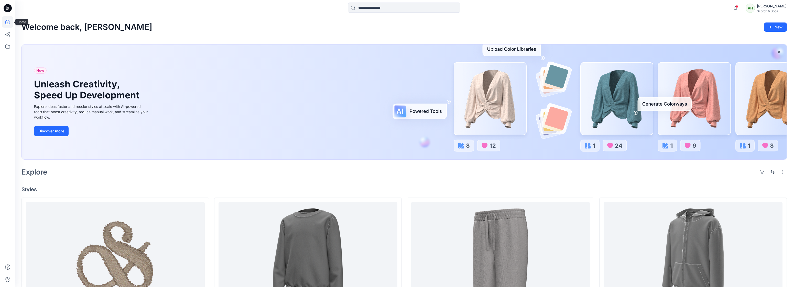
click at [6, 21] on icon at bounding box center [7, 21] width 11 height 11
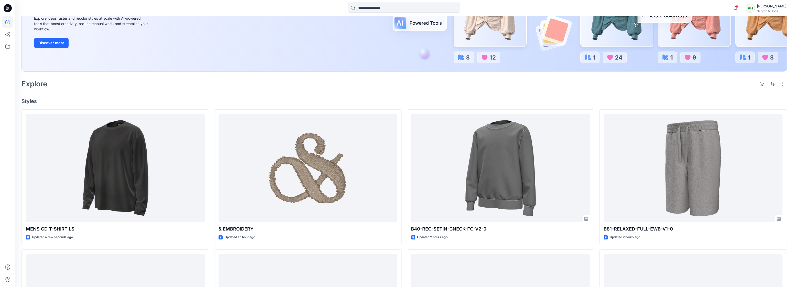
scroll to position [94, 0]
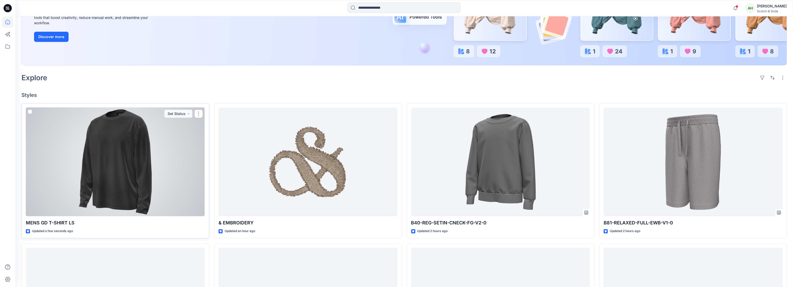
click at [190, 150] on div at bounding box center [115, 162] width 179 height 109
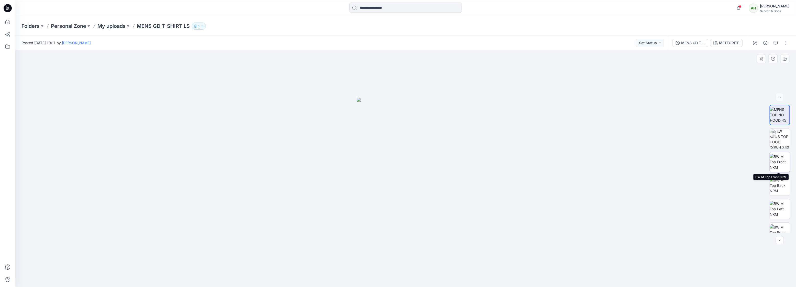
click at [780, 162] on img at bounding box center [780, 162] width 20 height 16
click at [787, 41] on button "button" at bounding box center [786, 43] width 8 height 8
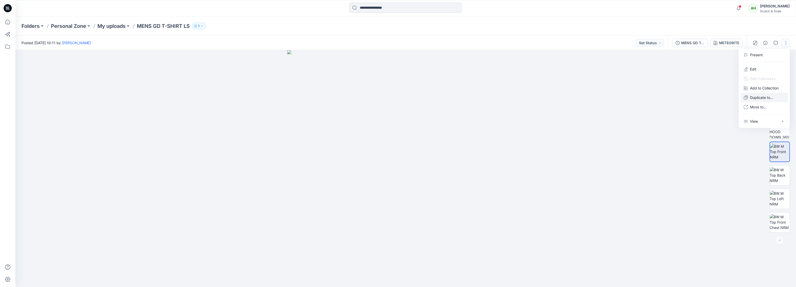
click at [761, 96] on p "Duplicate to..." at bounding box center [761, 97] width 23 height 5
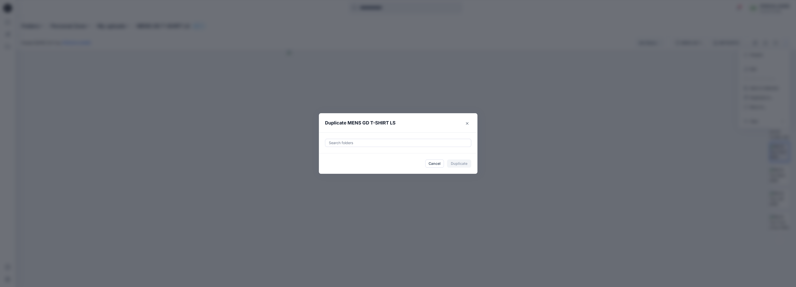
click at [366, 145] on div at bounding box center [398, 143] width 140 height 6
click at [381, 157] on mark "MA" at bounding box center [383, 155] width 6 height 7
type input "**"
click at [450, 124] on header "Duplicate MENS GD T-SHIRT LS" at bounding box center [393, 122] width 148 height 19
click at [459, 163] on button "Duplicate" at bounding box center [459, 164] width 24 height 8
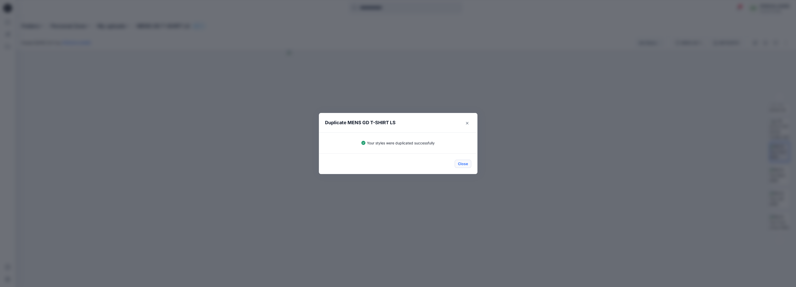
click at [460, 163] on button "Close" at bounding box center [463, 164] width 17 height 8
